Goal: Task Accomplishment & Management: Complete application form

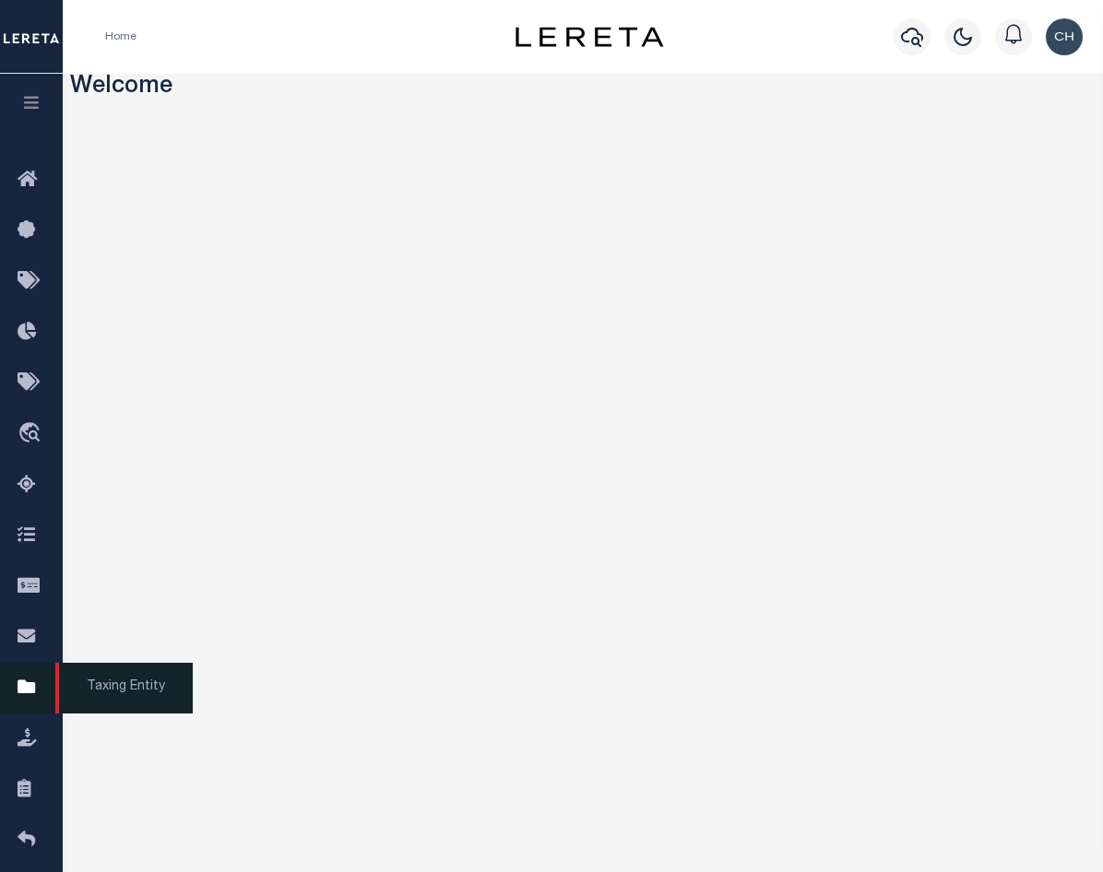
click at [18, 697] on icon at bounding box center [33, 688] width 30 height 23
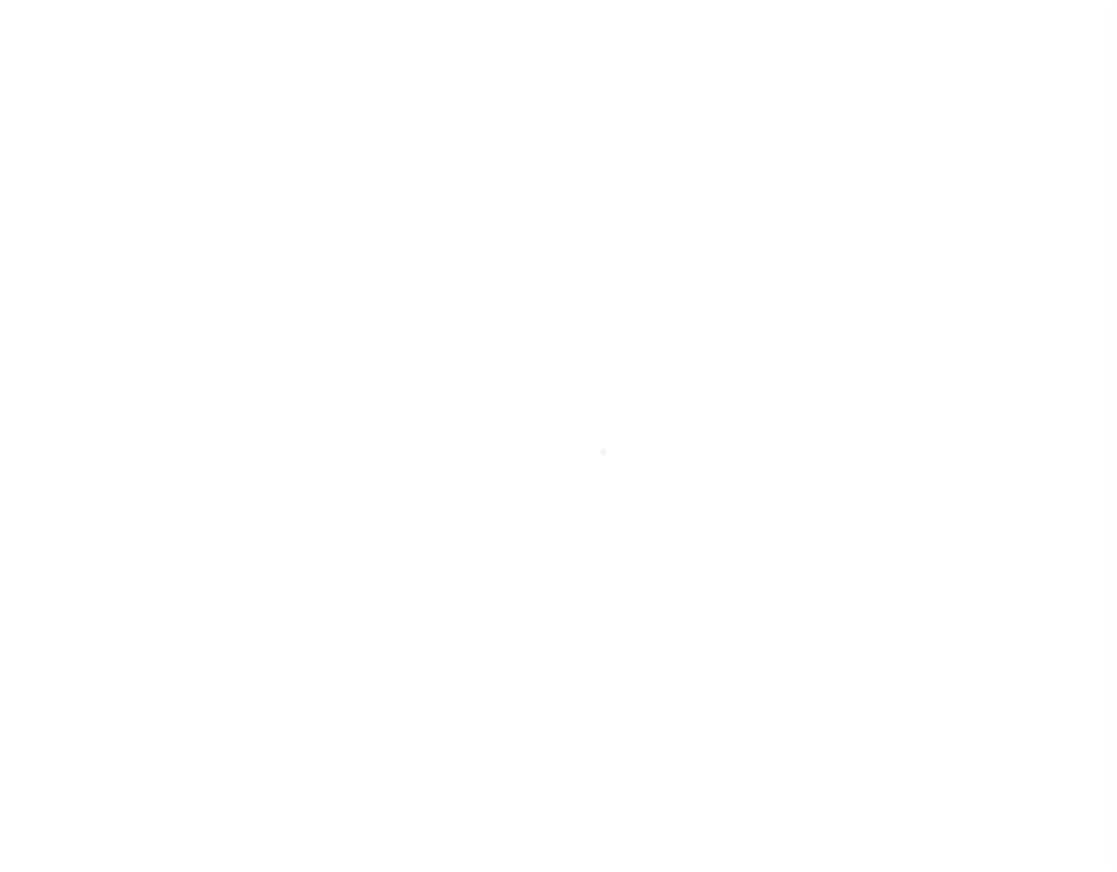
scroll to position [26, 0]
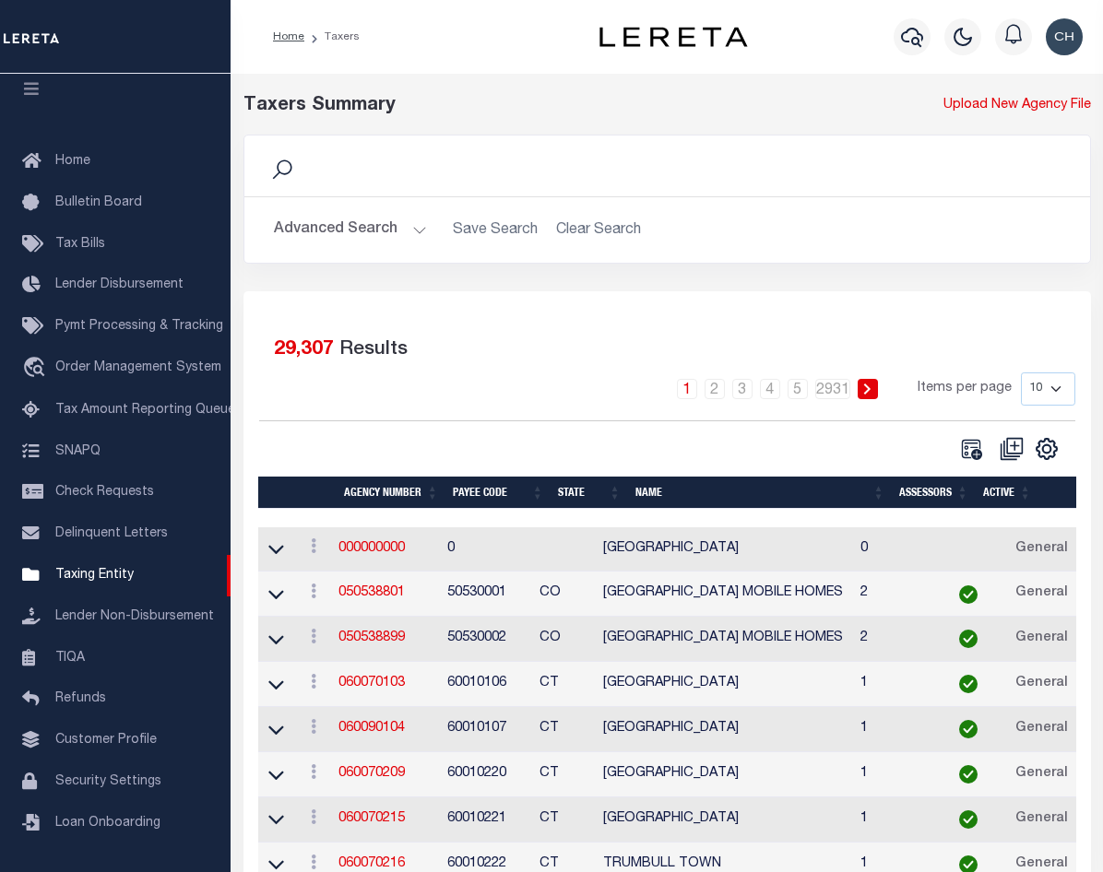
click at [417, 234] on button "Advanced Search" at bounding box center [350, 230] width 153 height 36
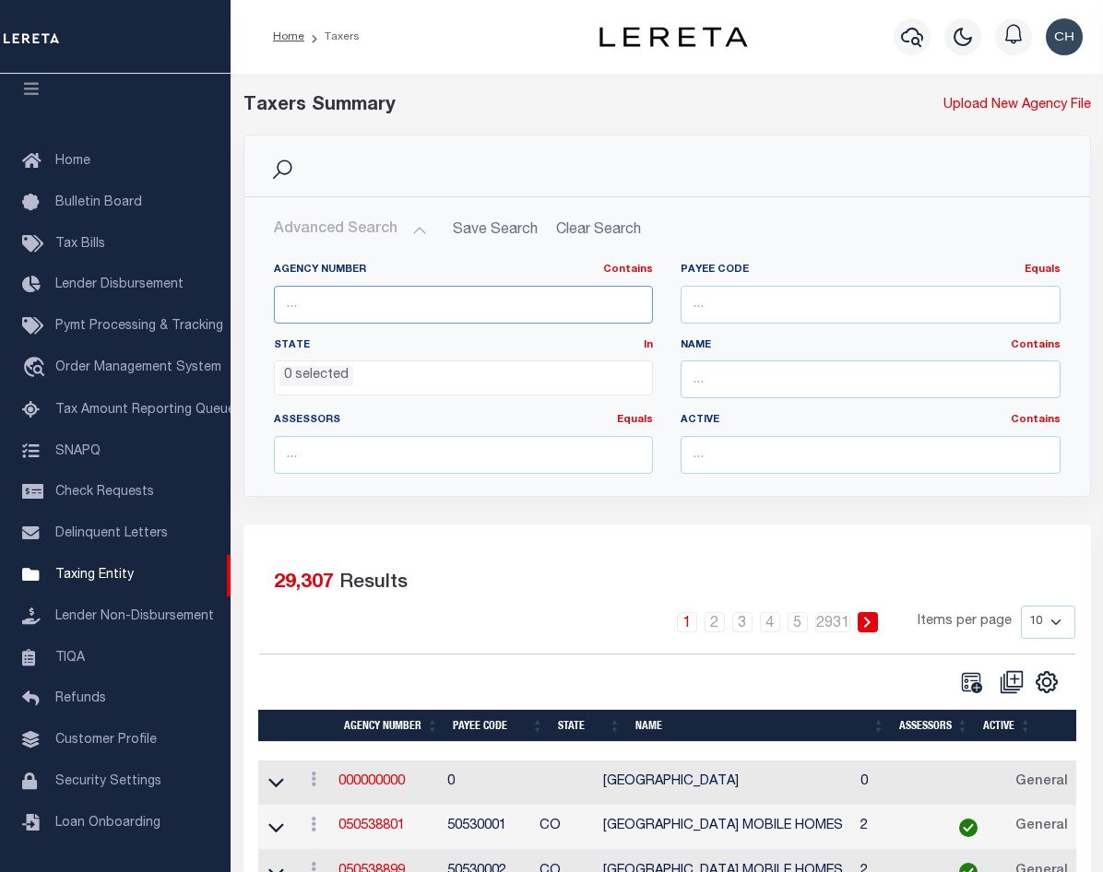
click at [357, 310] on input "text" at bounding box center [464, 305] width 380 height 38
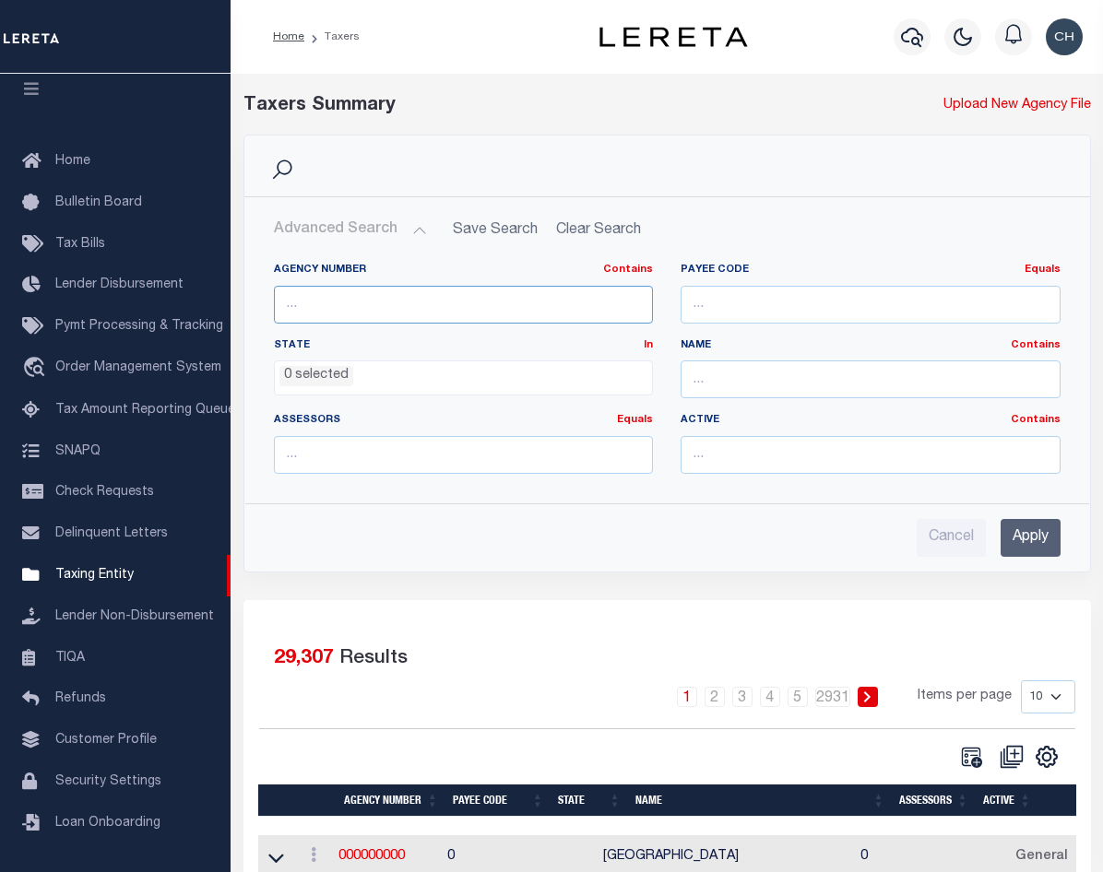
type input "360150000"
click at [1026, 519] on input "Apply" at bounding box center [1031, 538] width 60 height 38
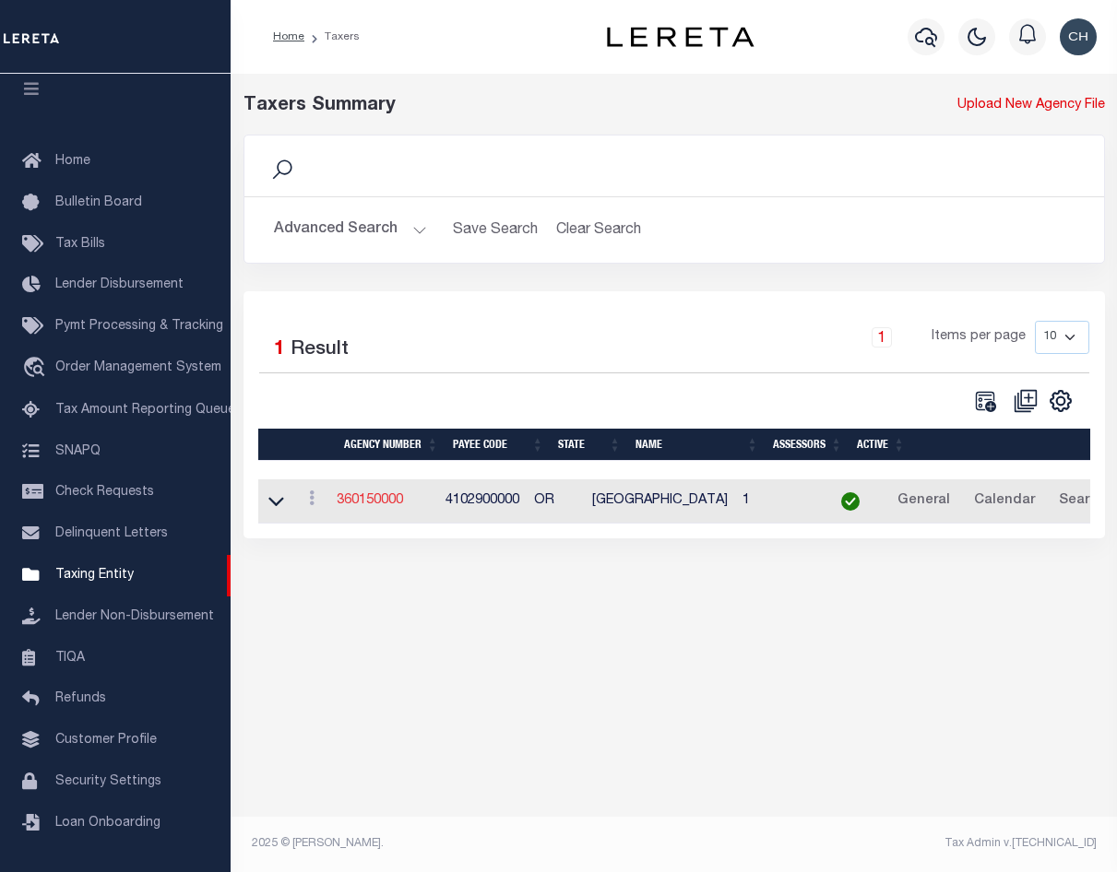
click at [390, 503] on link "360150000" at bounding box center [370, 500] width 66 height 13
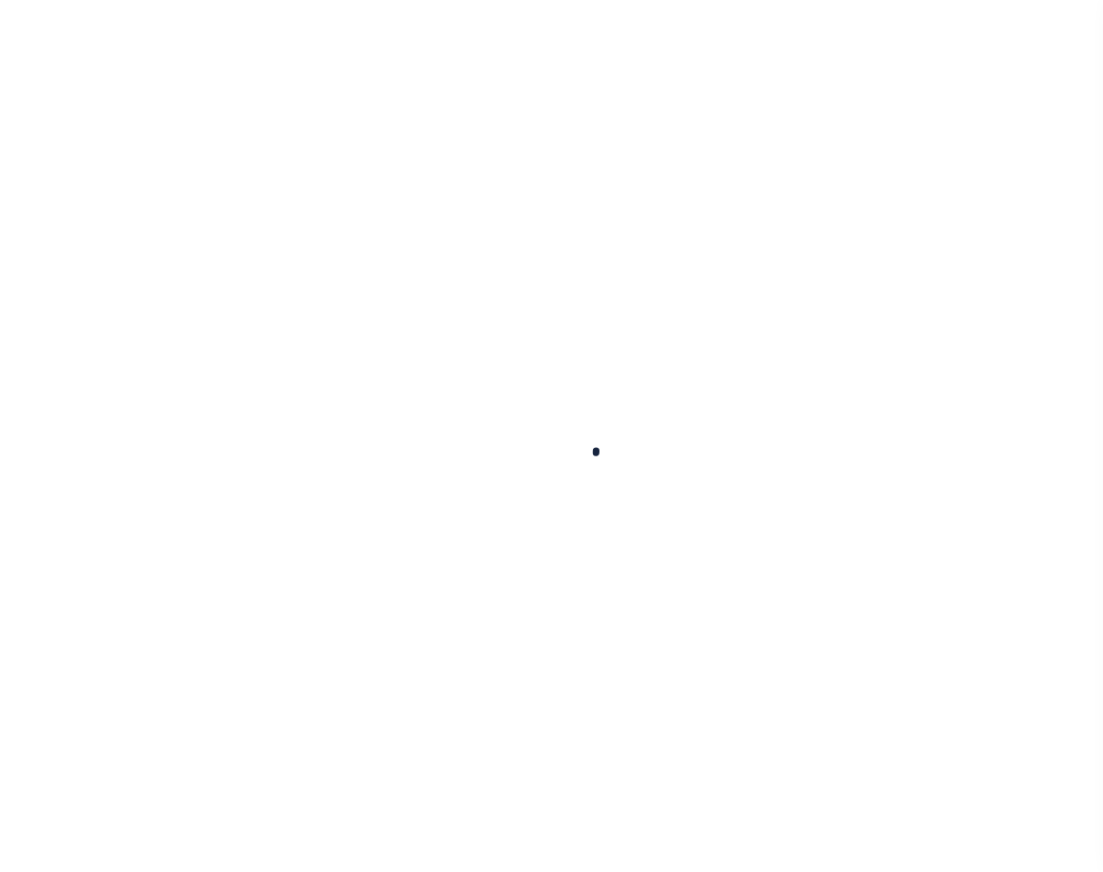
select select
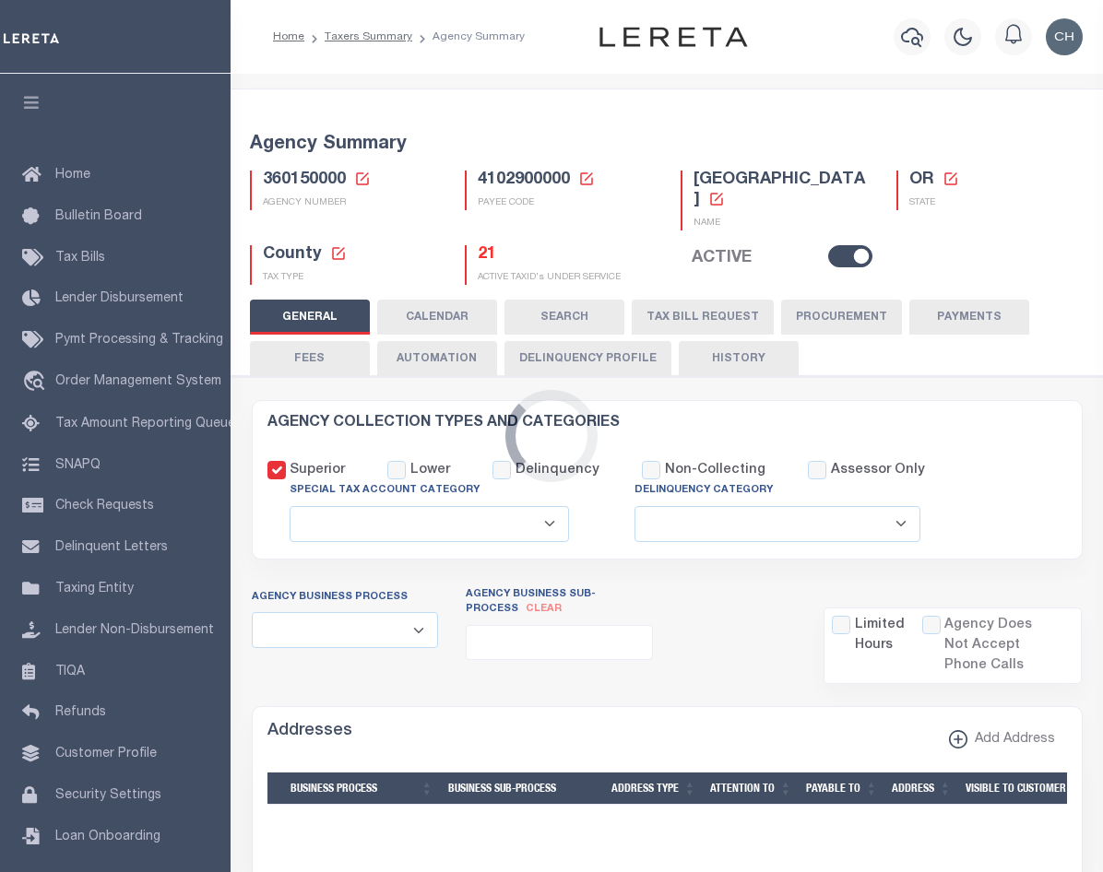
checkbox input "false"
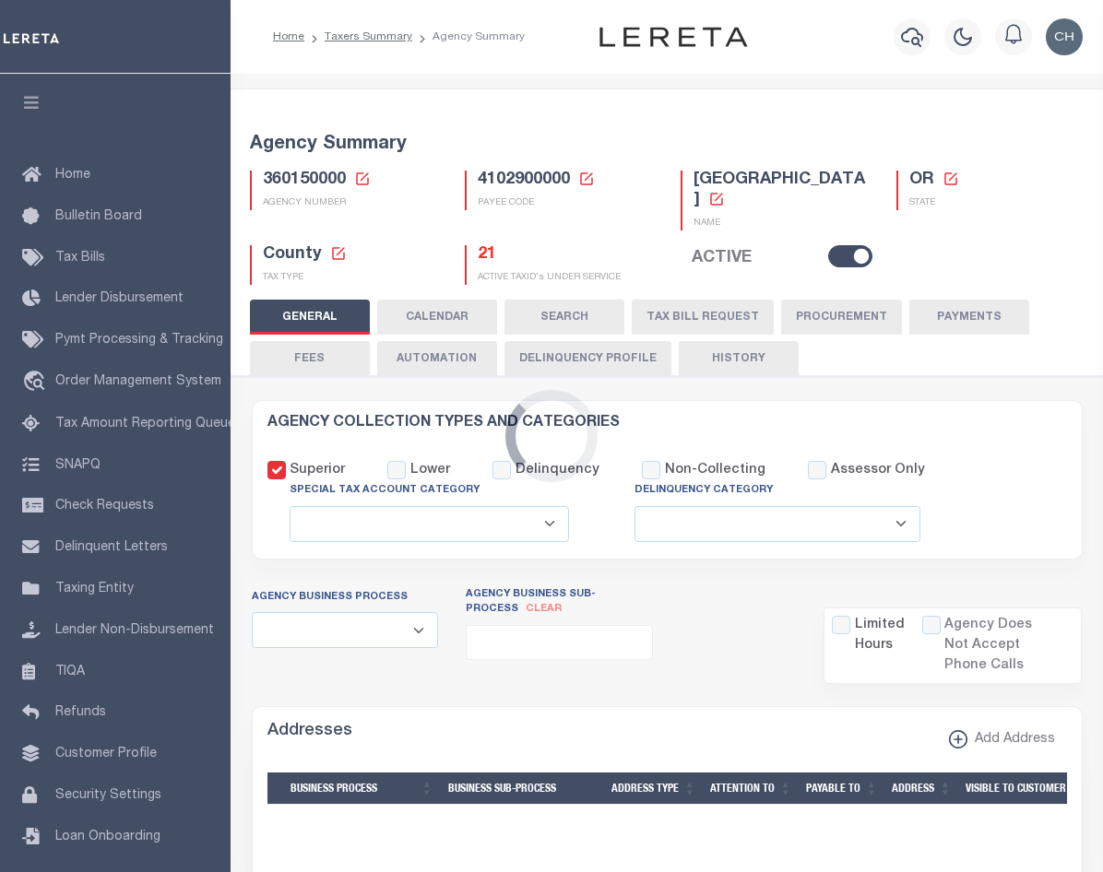
type input "4102900000"
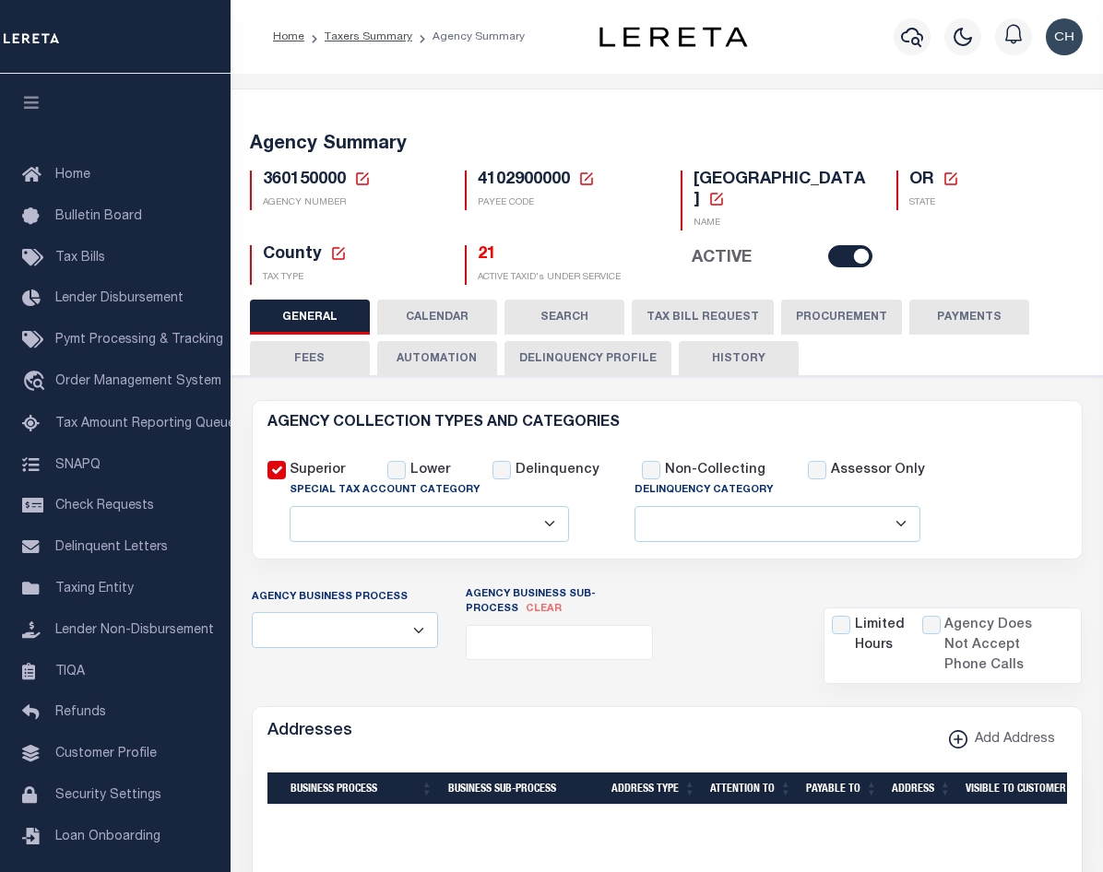
click at [760, 300] on button "TAX BILL REQUEST" at bounding box center [703, 317] width 142 height 35
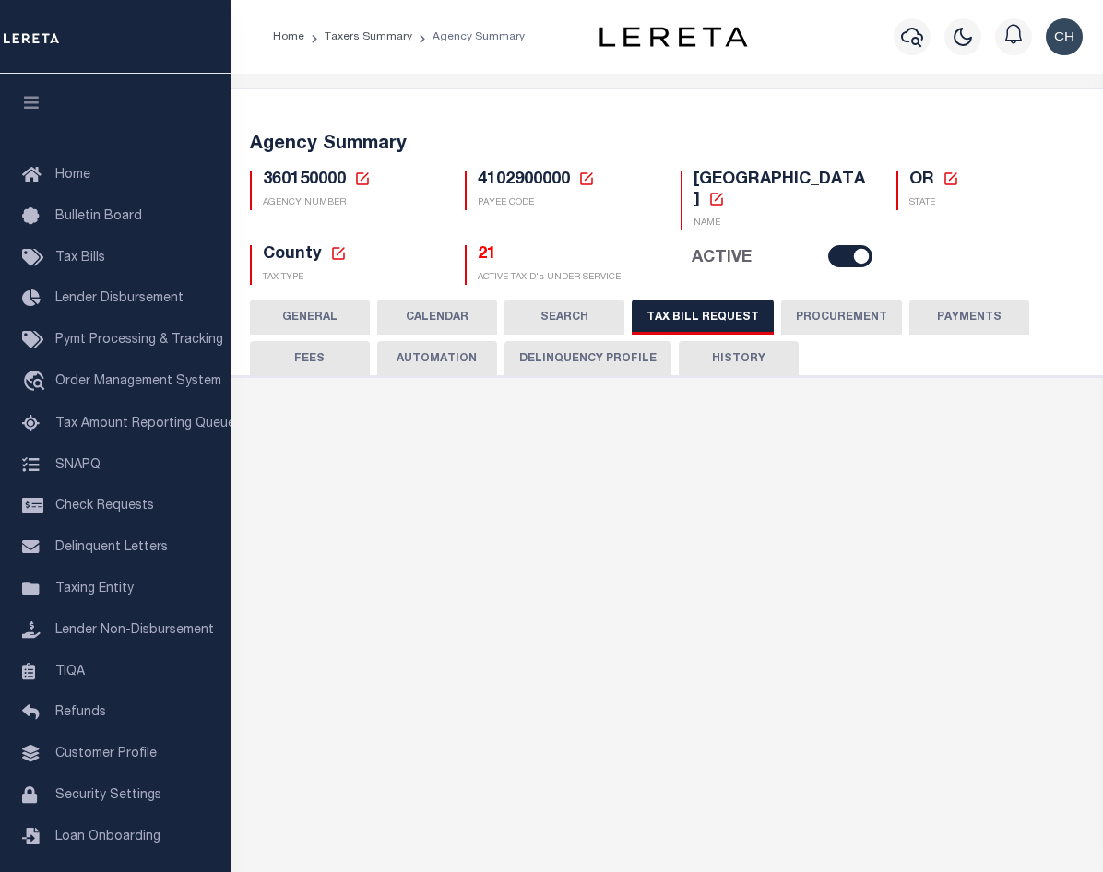
click at [697, 300] on button "TAX BILL REQUEST" at bounding box center [703, 317] width 142 height 35
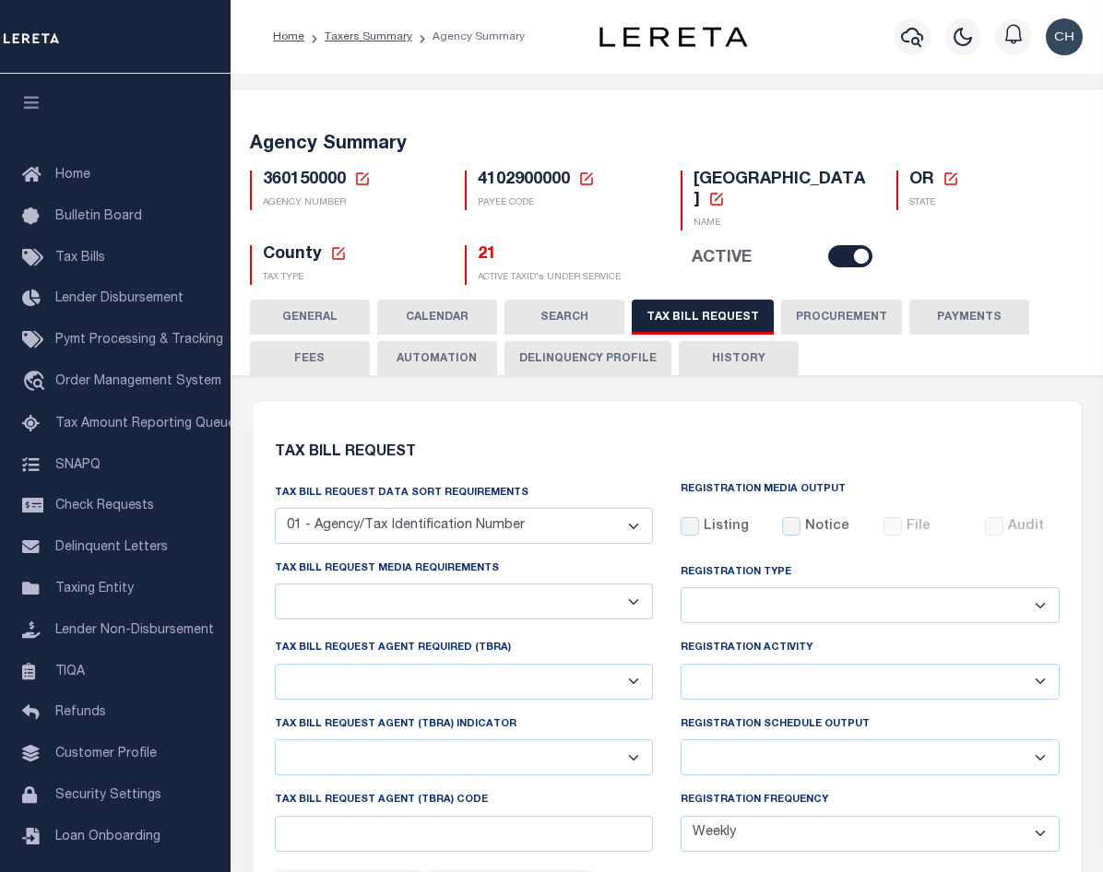
select select "22"
select select "true"
select select "9"
type input "LTS"
select select
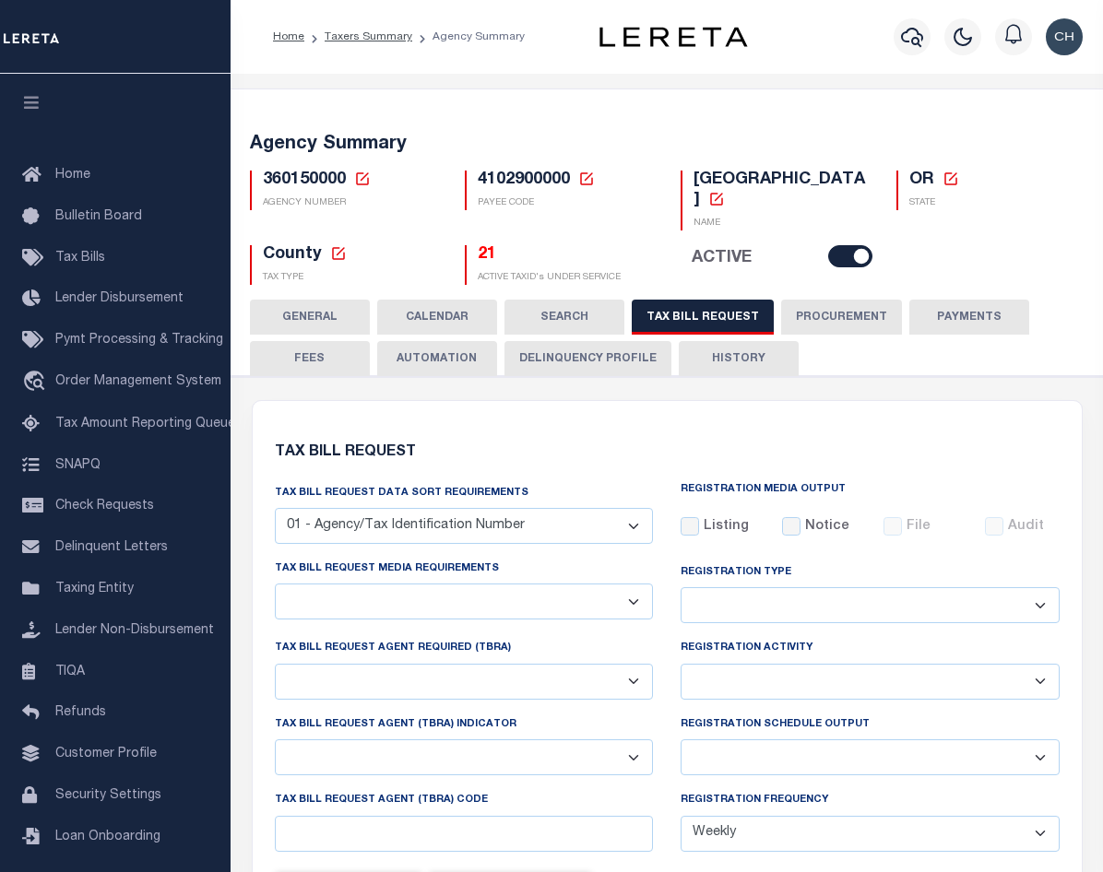
type input "1"
select select "4100743000"
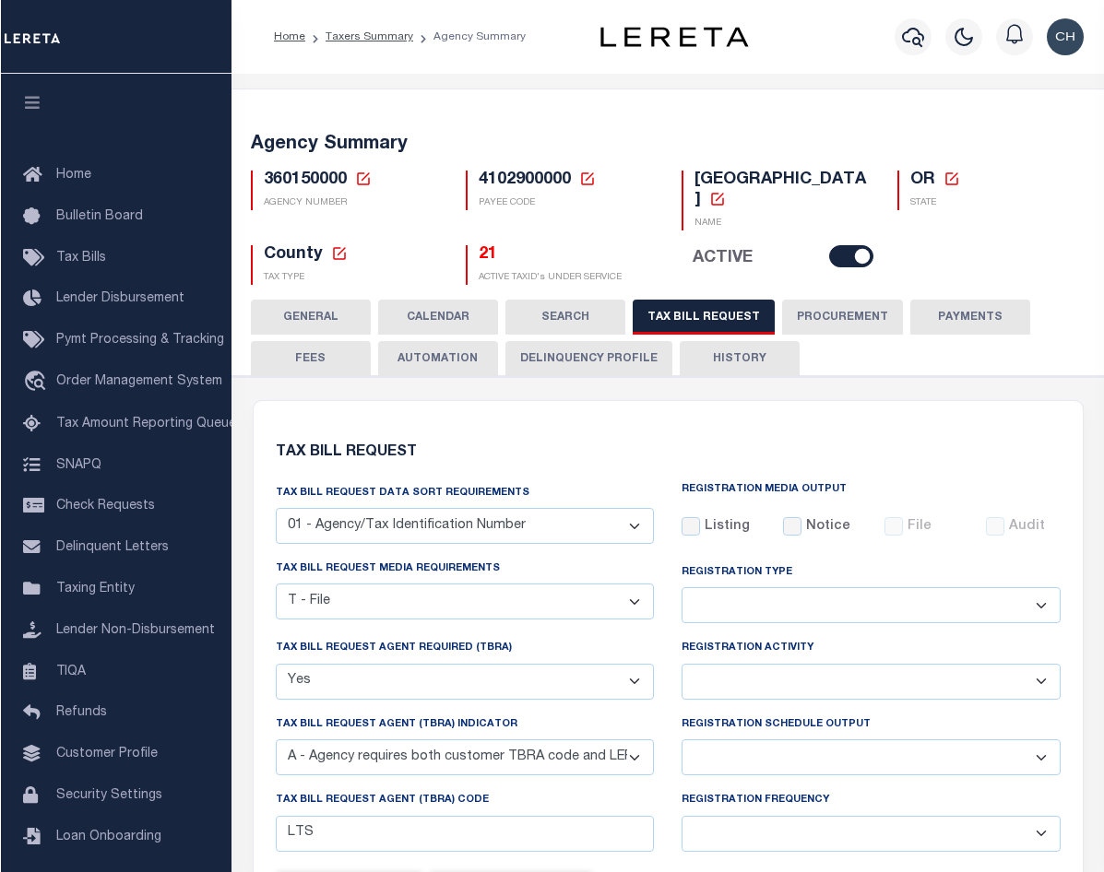
scroll to position [369, 0]
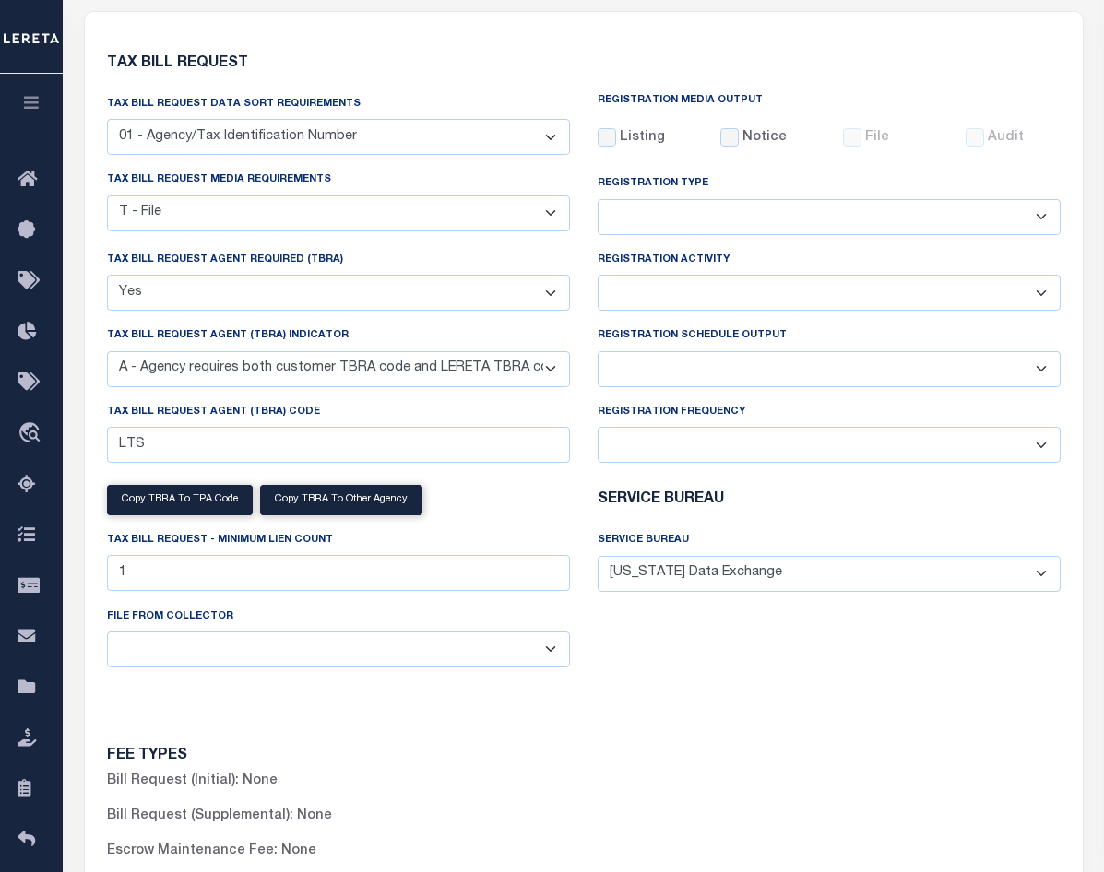
click at [918, 727] on div "FEE TYPES Bill Request (Initial): None Bill Request (Supplemental): None Escrow…" at bounding box center [583, 838] width 981 height 223
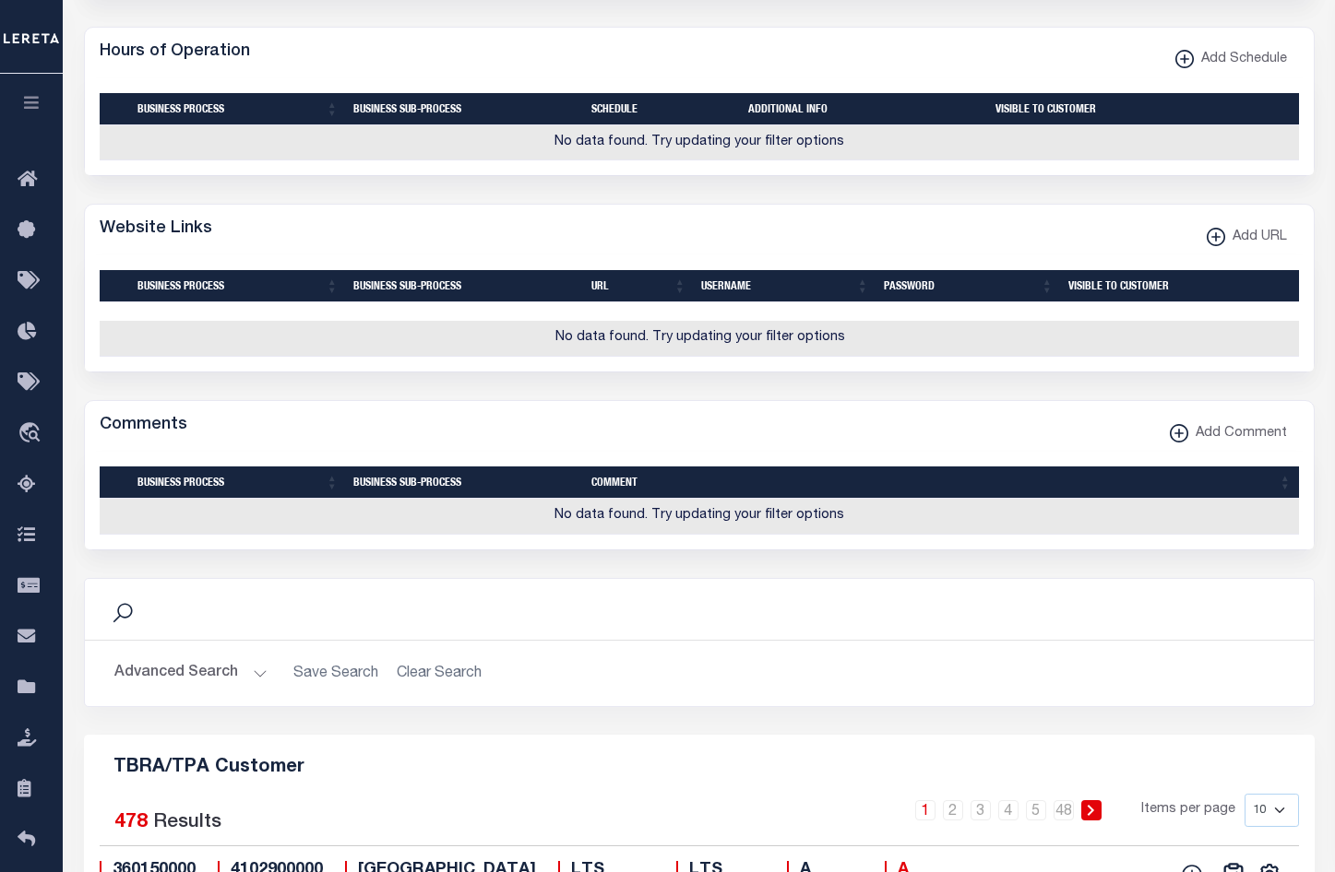
scroll to position [1952, 0]
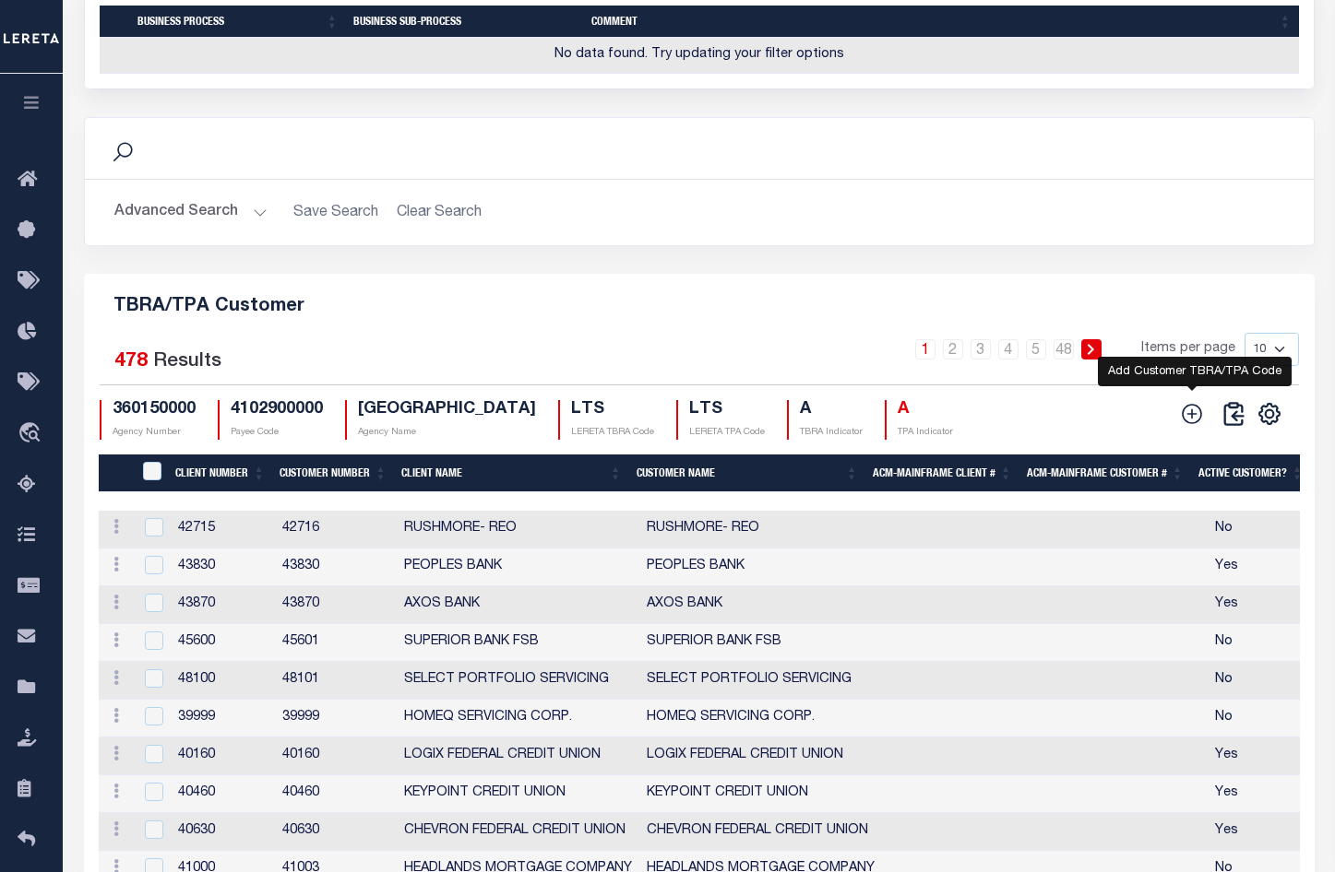
click at [1102, 426] on icon at bounding box center [1192, 414] width 24 height 24
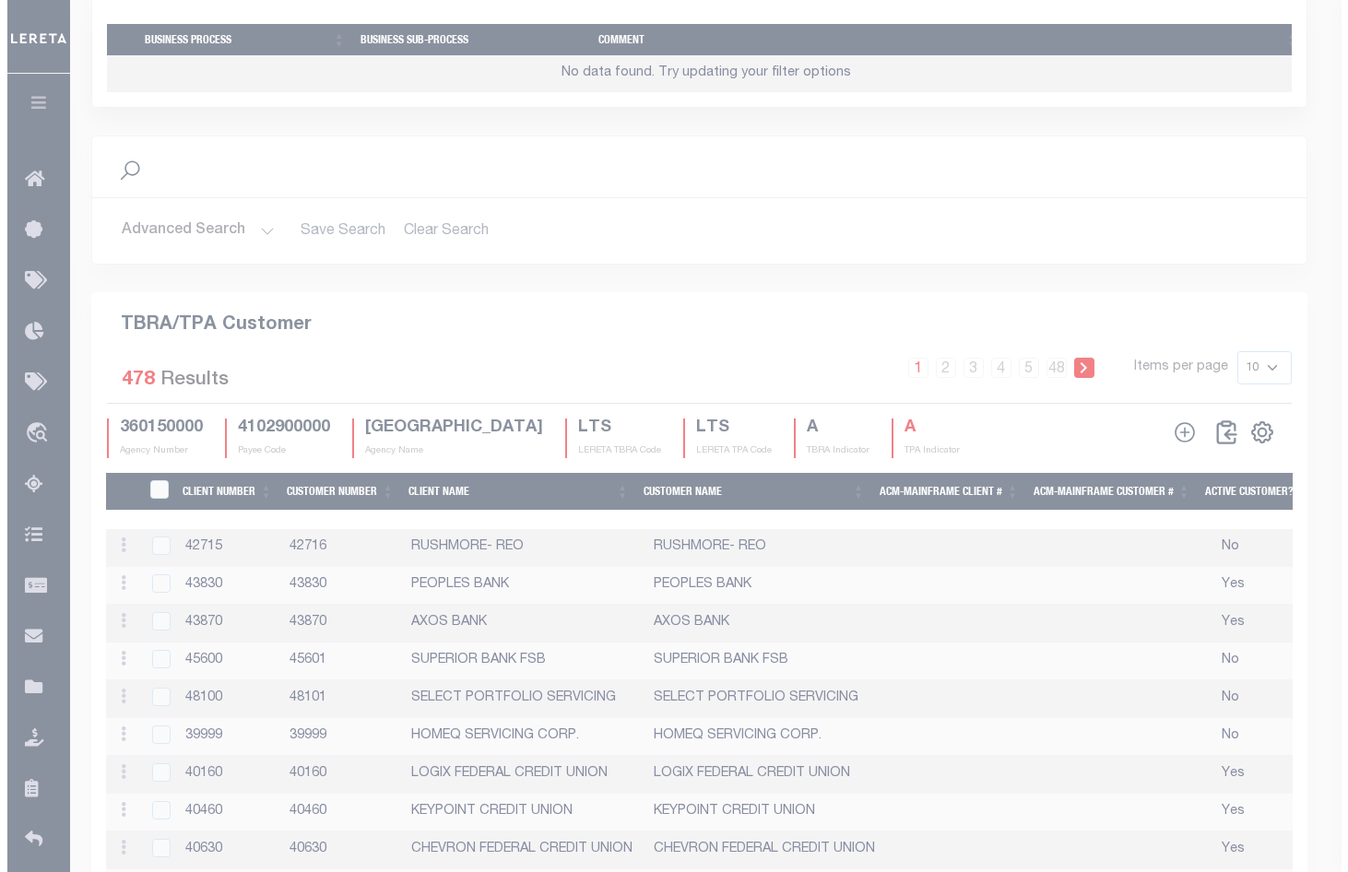
scroll to position [1941, 0]
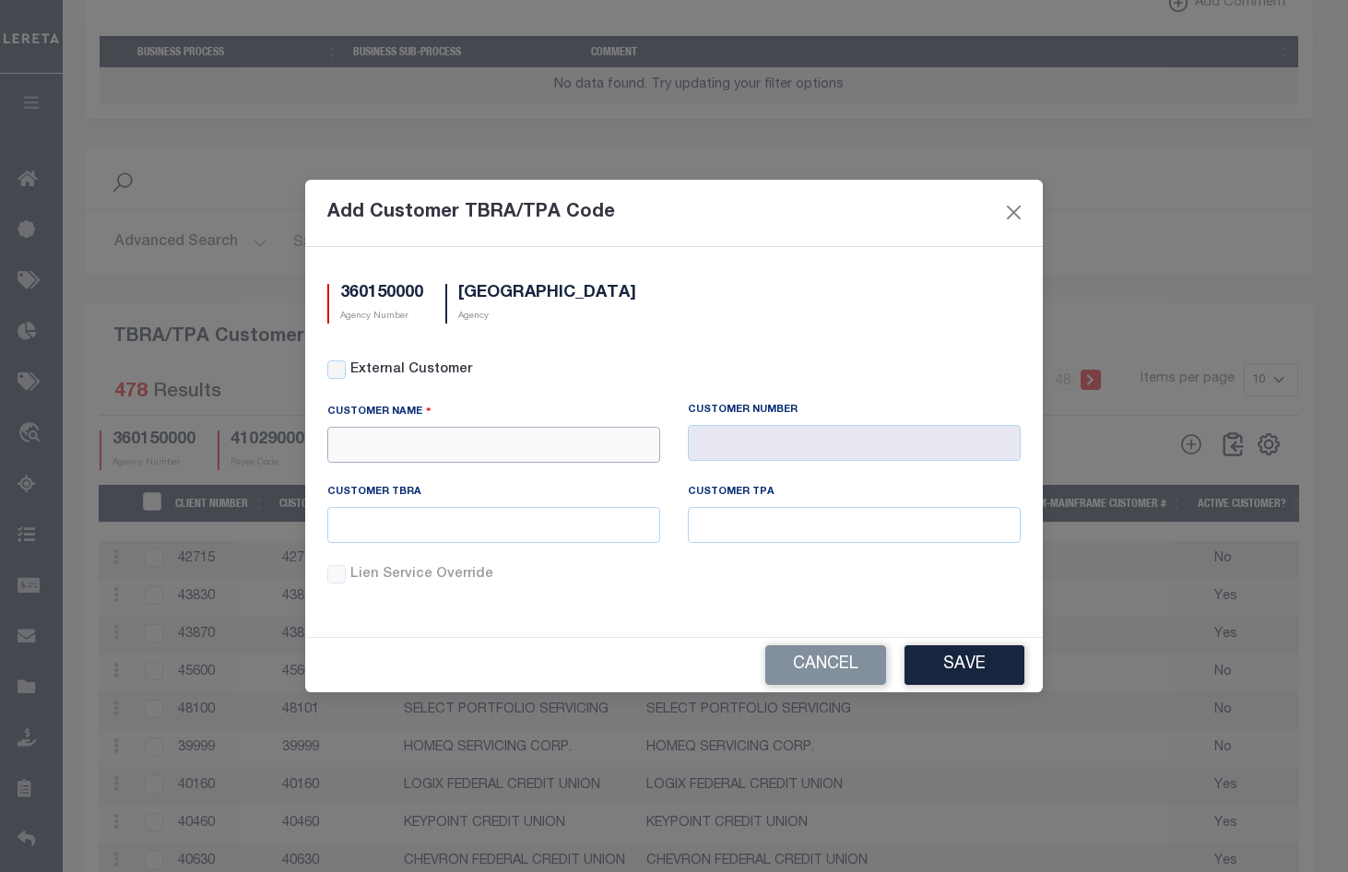
click at [422, 438] on input "text" at bounding box center [493, 445] width 333 height 36
click at [400, 473] on div "APCU" at bounding box center [493, 478] width 331 height 30
type input "APCU"
type input "2205"
click at [364, 428] on input "APCU" at bounding box center [493, 445] width 333 height 36
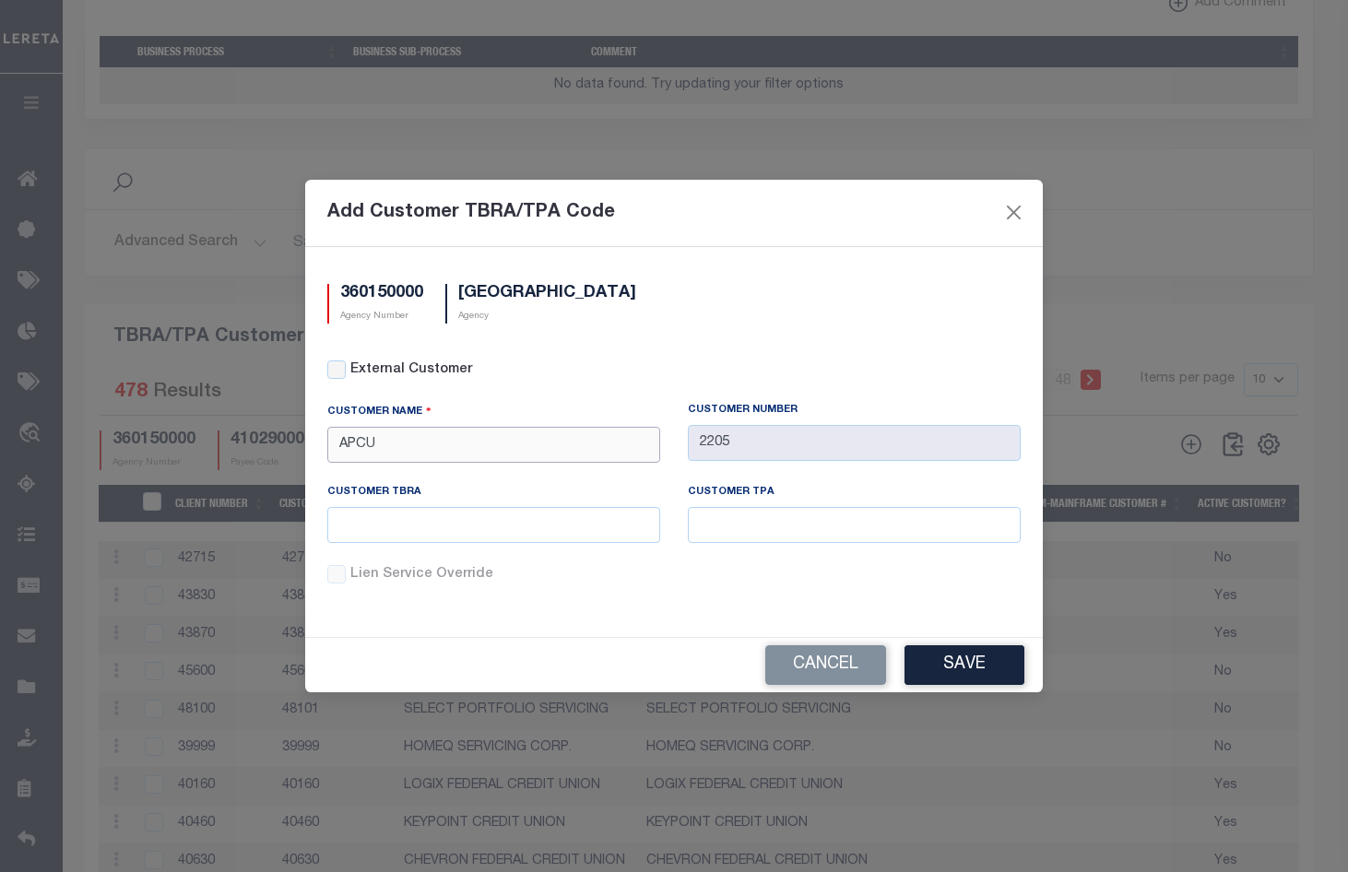
drag, startPoint x: 387, startPoint y: 448, endPoint x: 263, endPoint y: 441, distance: 124.7
click at [276, 444] on div "Add Customer TBRA/TPA Code 360150000 Agency Number JACKSON COUNTY Agency Extern…" at bounding box center [674, 436] width 1348 height 872
click at [412, 479] on div "DFW Bank" at bounding box center [493, 478] width 331 height 30
type input "DFW Bank"
type input "1055"
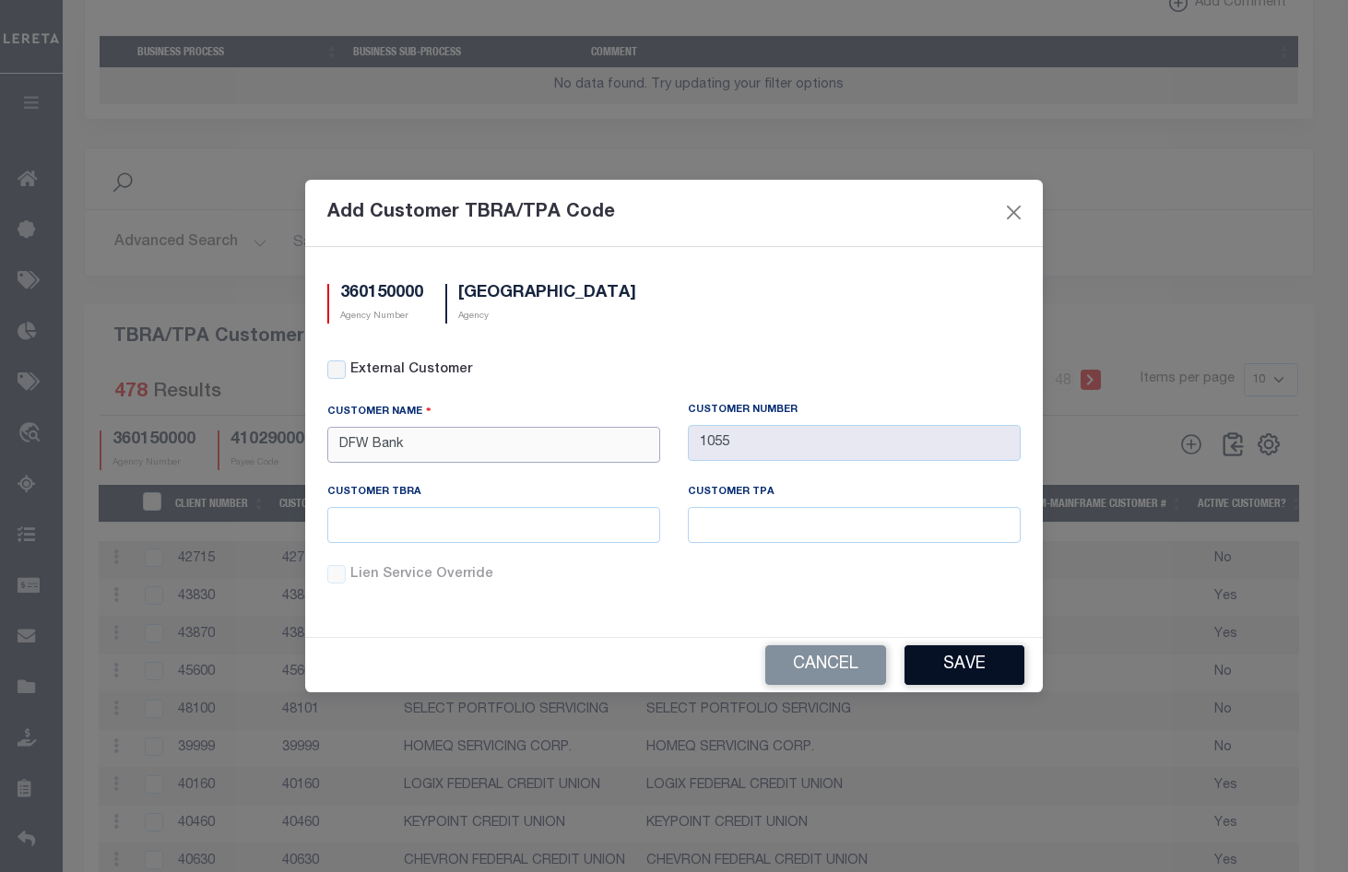
type input "DFW Bank"
click at [955, 665] on button "Save" at bounding box center [965, 666] width 120 height 40
